Goal: Find specific page/section: Find specific page/section

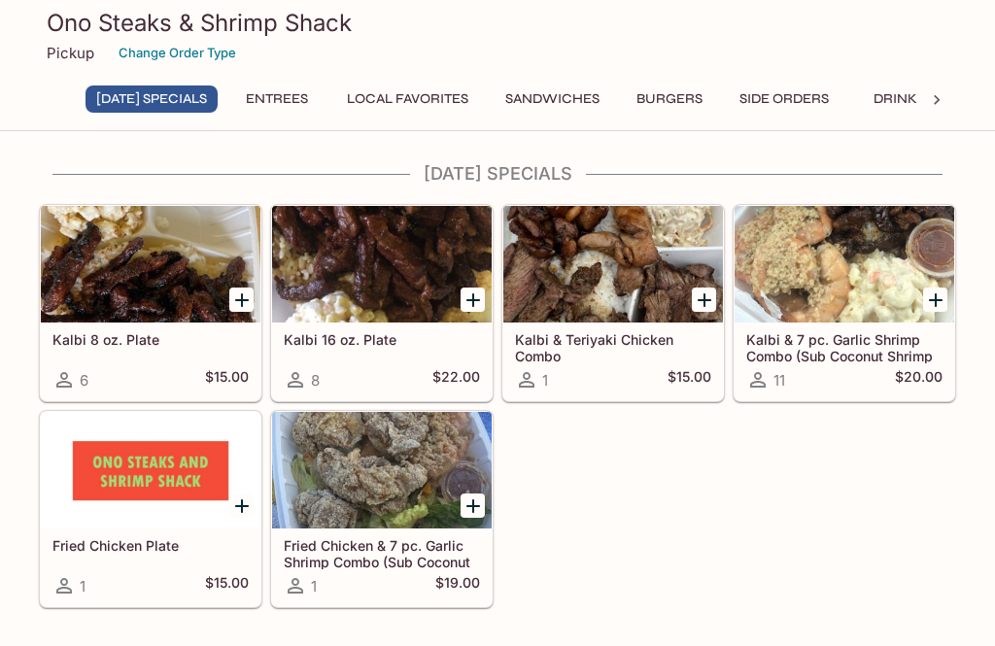
click at [68, 323] on div at bounding box center [151, 264] width 220 height 117
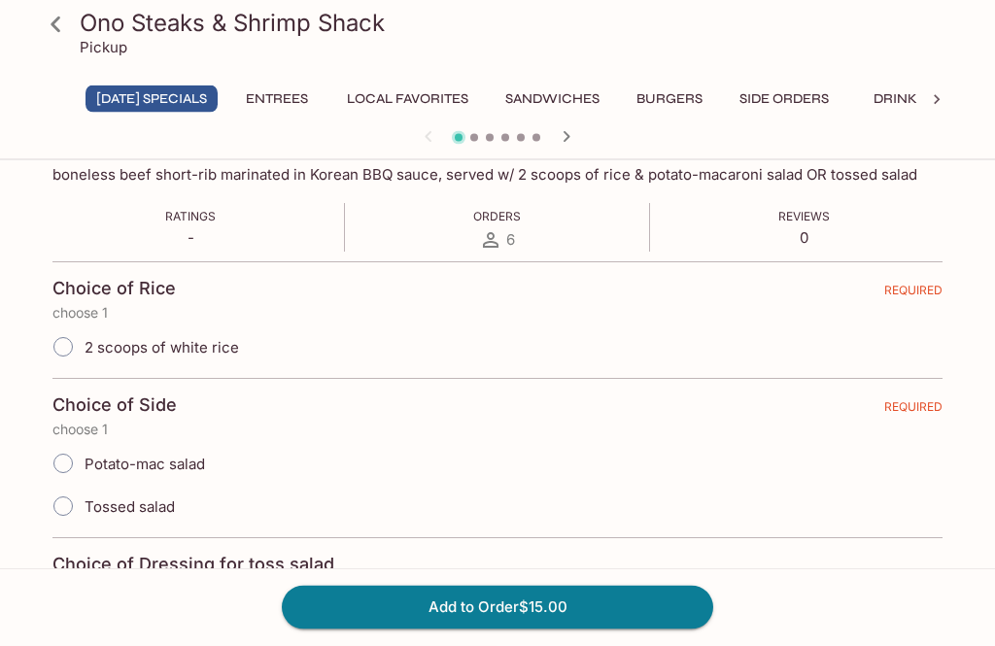
scroll to position [316, 0]
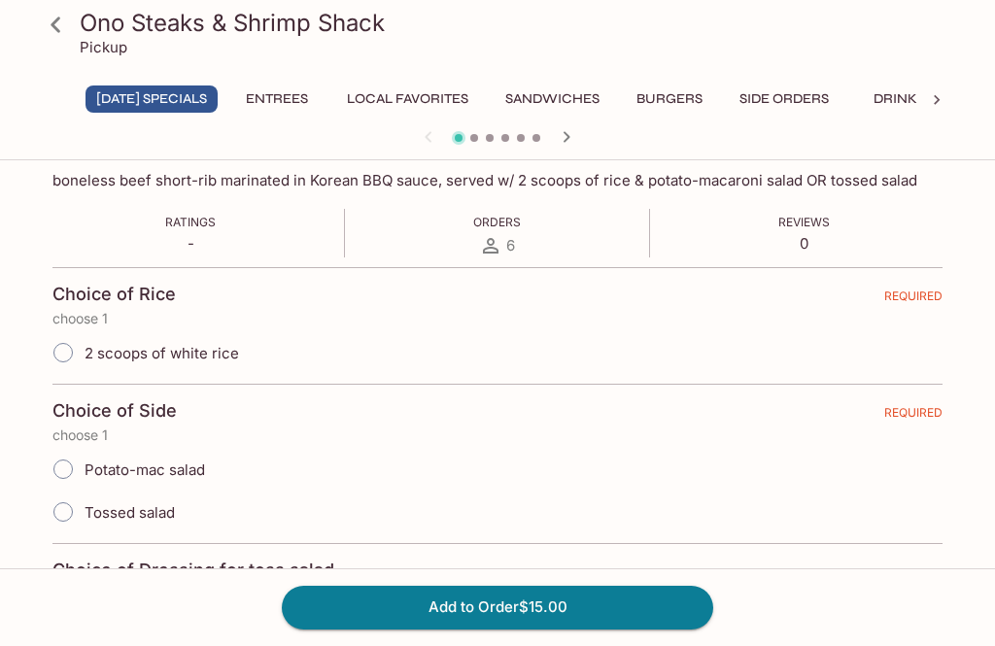
click at [57, 29] on icon at bounding box center [56, 25] width 10 height 16
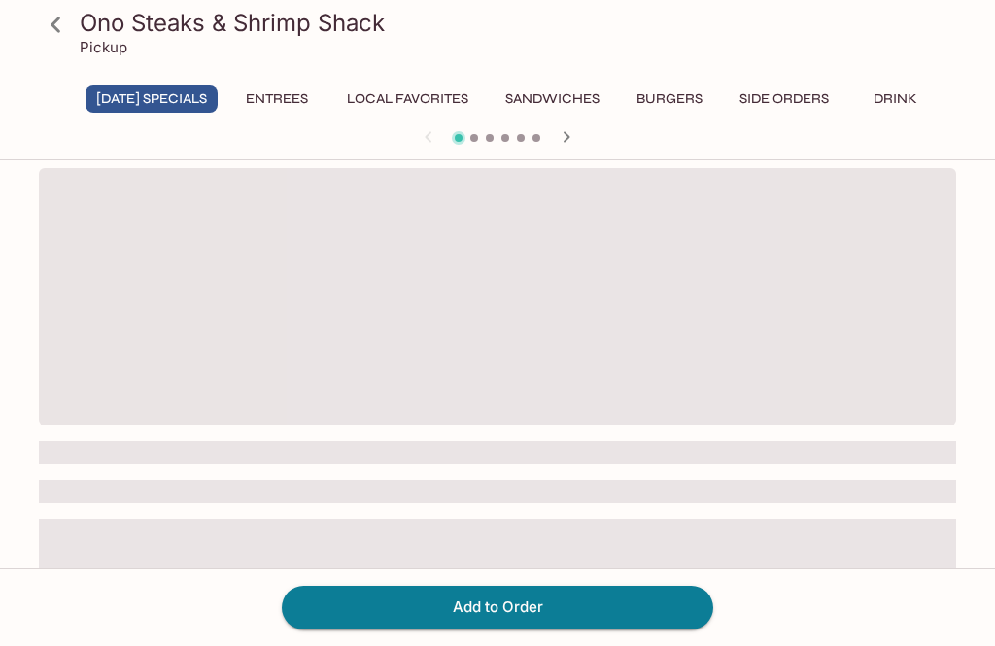
scroll to position [168, 0]
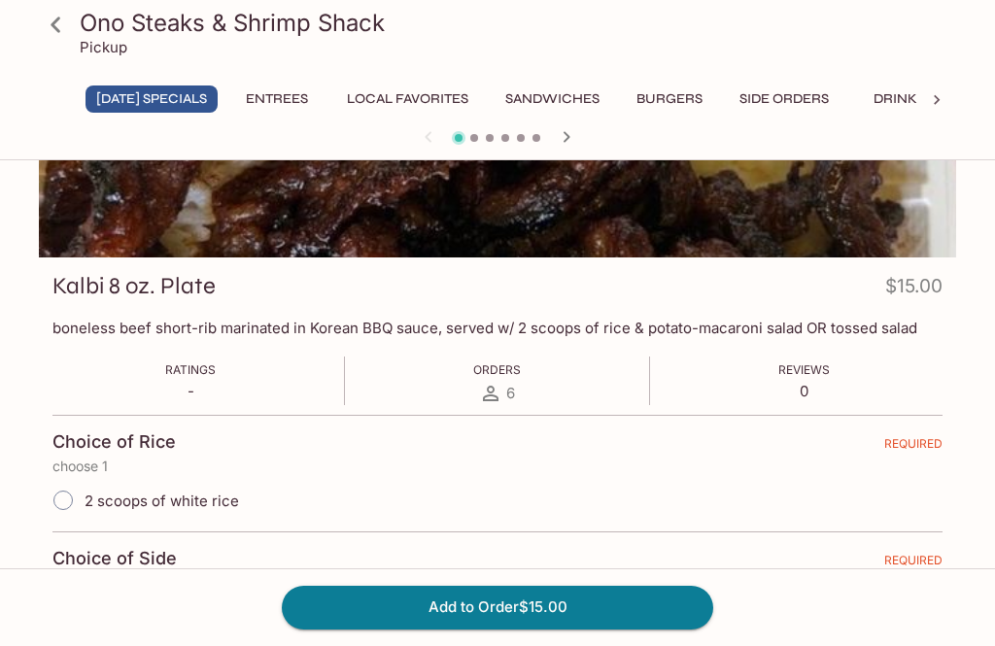
click at [57, 38] on icon at bounding box center [56, 25] width 34 height 34
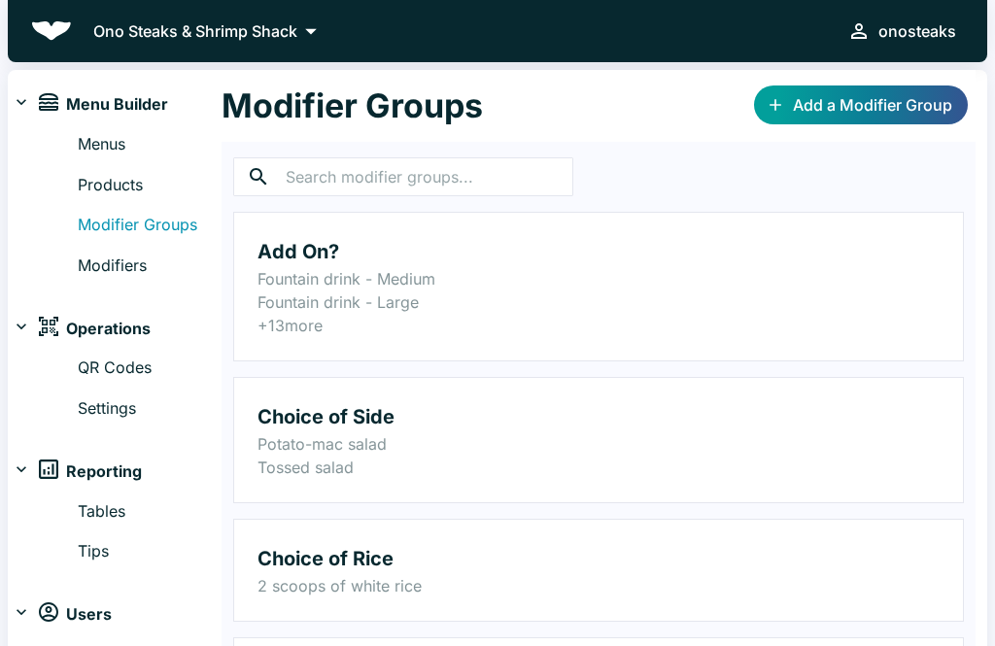
click at [85, 139] on link "Menus" at bounding box center [150, 144] width 144 height 25
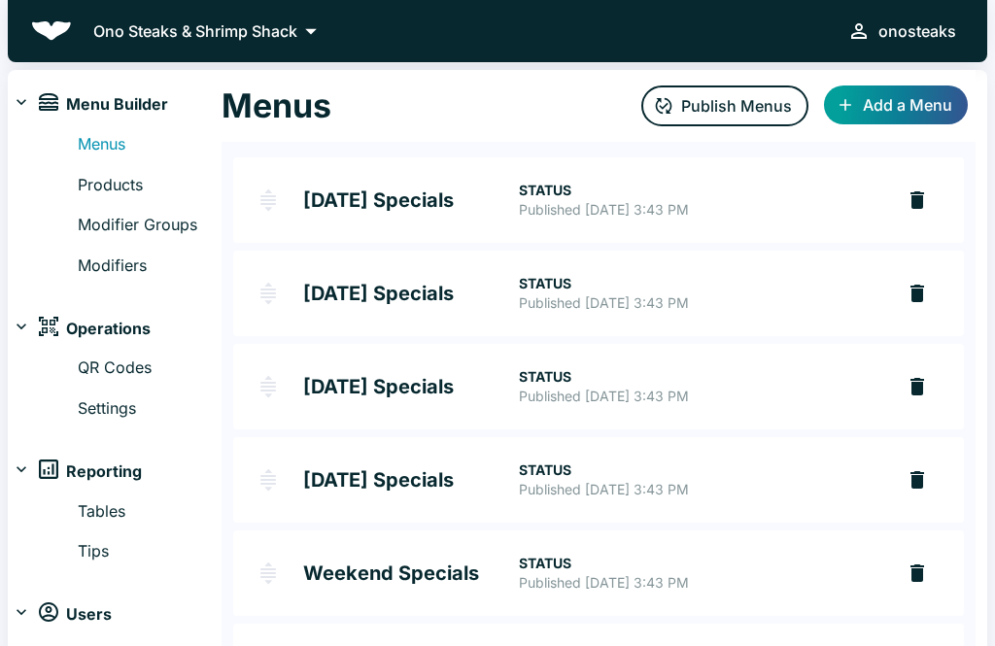
click at [90, 174] on link "Products" at bounding box center [150, 185] width 144 height 25
